Goal: Navigation & Orientation: Find specific page/section

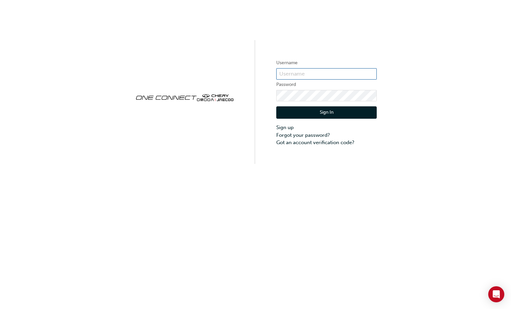
type input "CHAU1864"
click at [305, 108] on button "Sign In" at bounding box center [326, 112] width 100 height 13
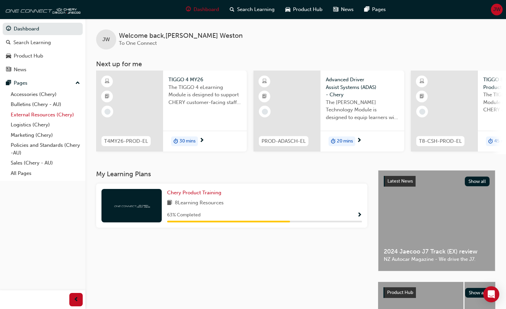
click at [48, 114] on link "External Resources (Chery)" at bounding box center [45, 115] width 75 height 10
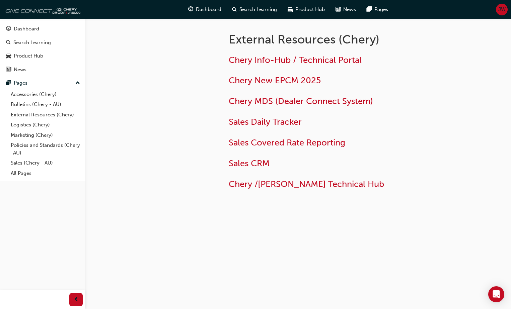
click at [292, 94] on div "Chery Info-Hub / Technical Portal Chery New EPCM 2025 Chery MDS (Dealer Connect…" at bounding box center [338, 122] width 218 height 135
click at [297, 100] on span "Chery MDS (Dealer Connect System)" at bounding box center [301, 101] width 144 height 10
